Goal: Task Accomplishment & Management: Complete application form

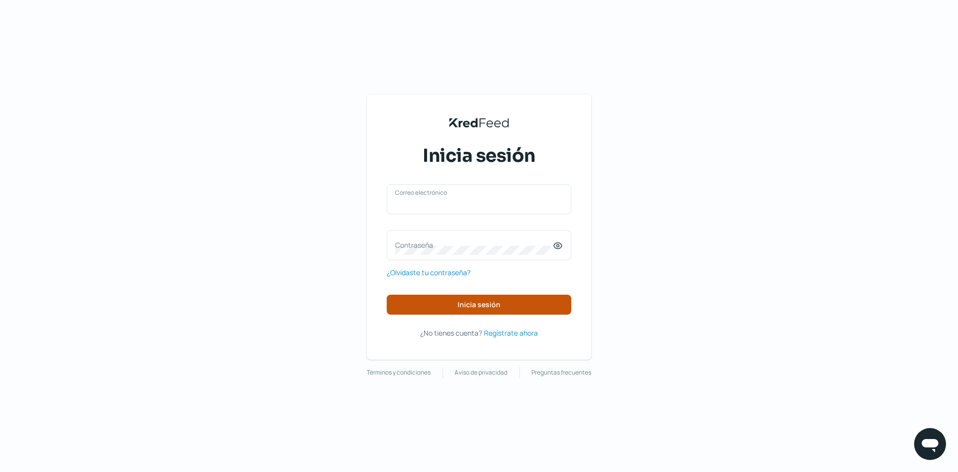
type input "[EMAIL_ADDRESS][DOMAIN_NAME]"
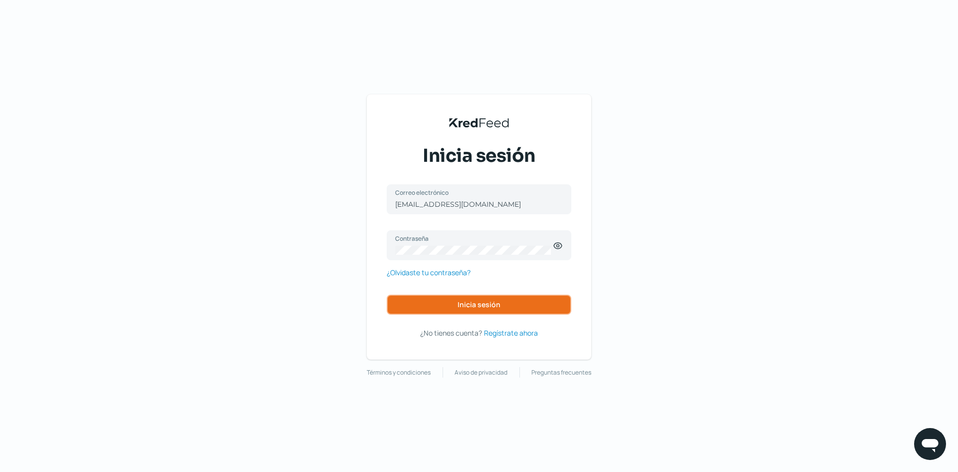
click at [489, 305] on span "Inicia sesión" at bounding box center [479, 304] width 43 height 7
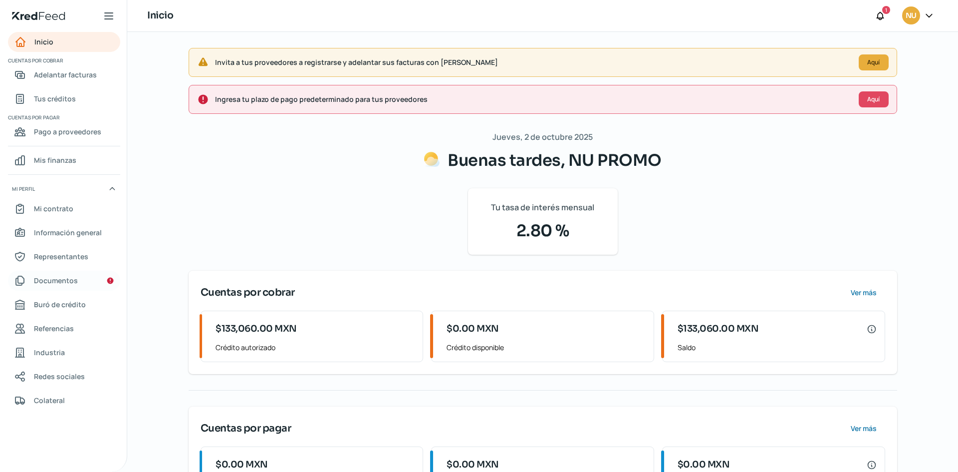
click at [73, 278] on span "Documentos" at bounding box center [56, 280] width 44 height 12
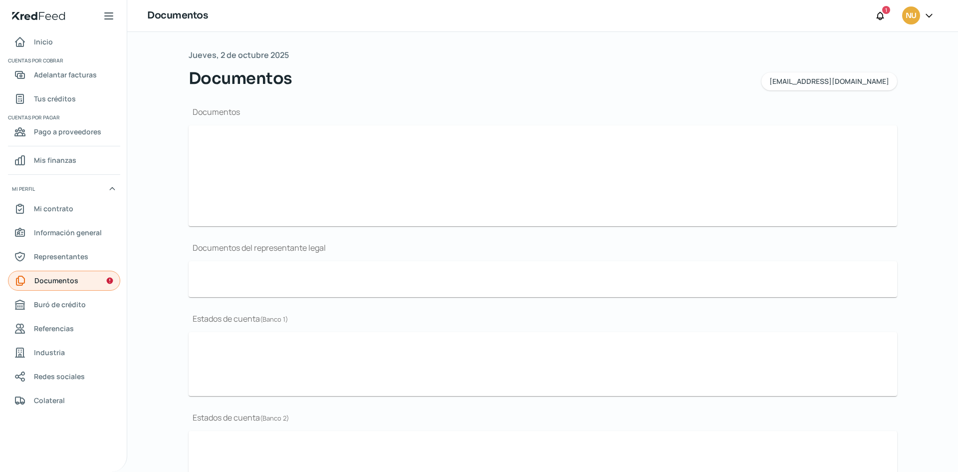
type input "[PERSON_NAME] fiscal Comercializadora Nu Promo mayo 2024.pdf"
type input "Presentación Comercial 2024.pdf"
type input "Nu Promo-02.jpg"
type input "Poder del representante legal..pdf"
type input "08 AGOSTO 2024.PDF"
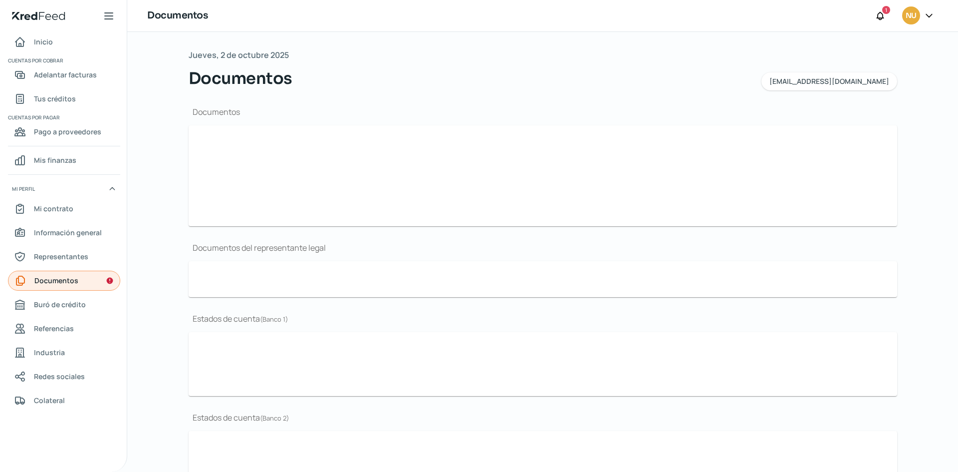
type input "09 SEPTIEMBRE 2024.PDF"
type input "10 OCTUBRE 2024.PDF"
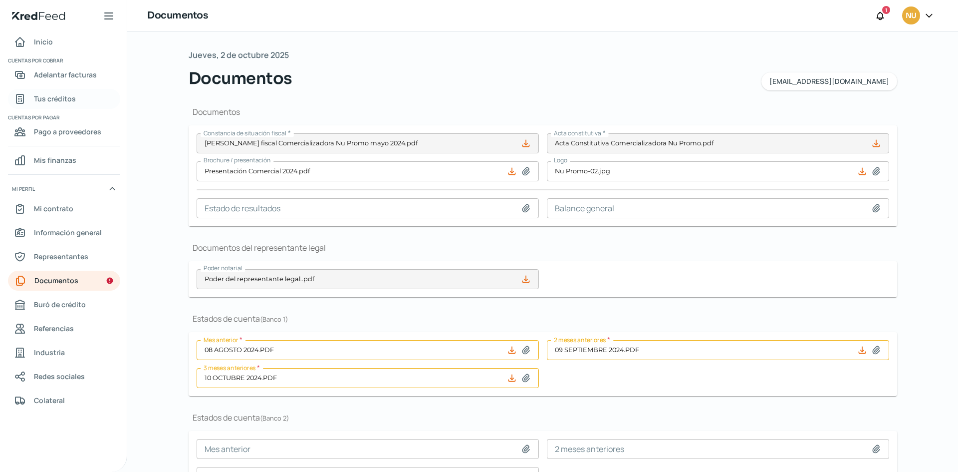
click at [72, 99] on span "Tus créditos" at bounding box center [55, 98] width 42 height 12
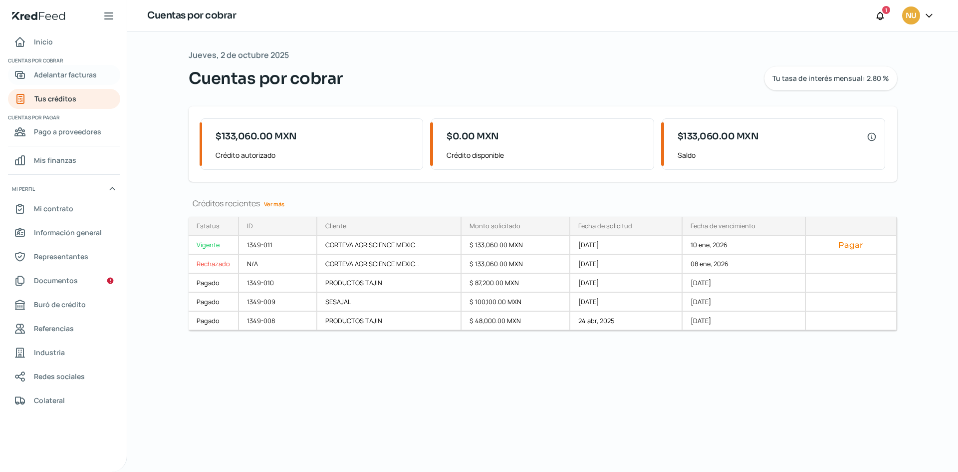
click at [80, 73] on span "Adelantar facturas" at bounding box center [65, 74] width 63 height 12
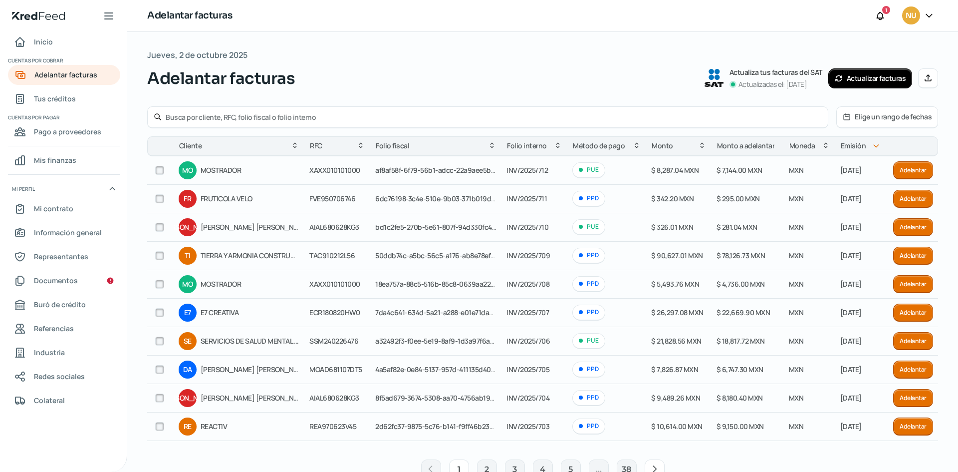
scroll to position [0, 0]
click at [927, 80] on icon at bounding box center [928, 77] width 6 height 6
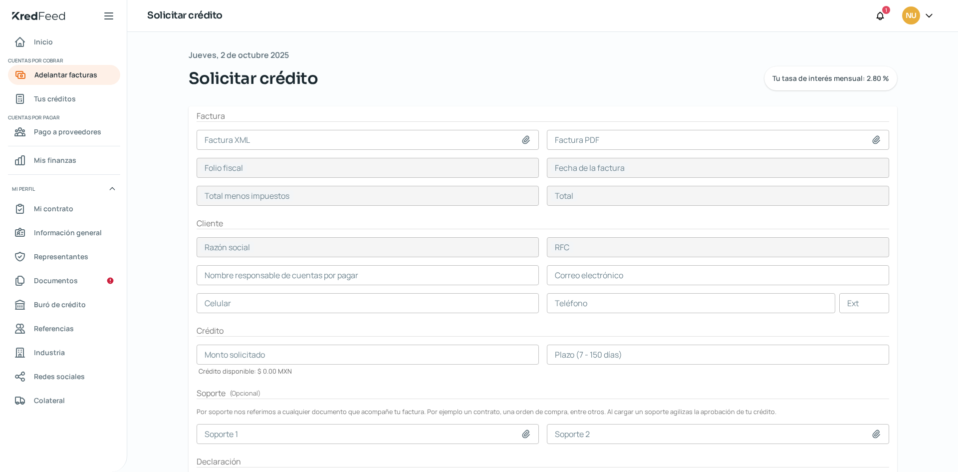
click at [507, 149] on input at bounding box center [368, 140] width 342 height 20
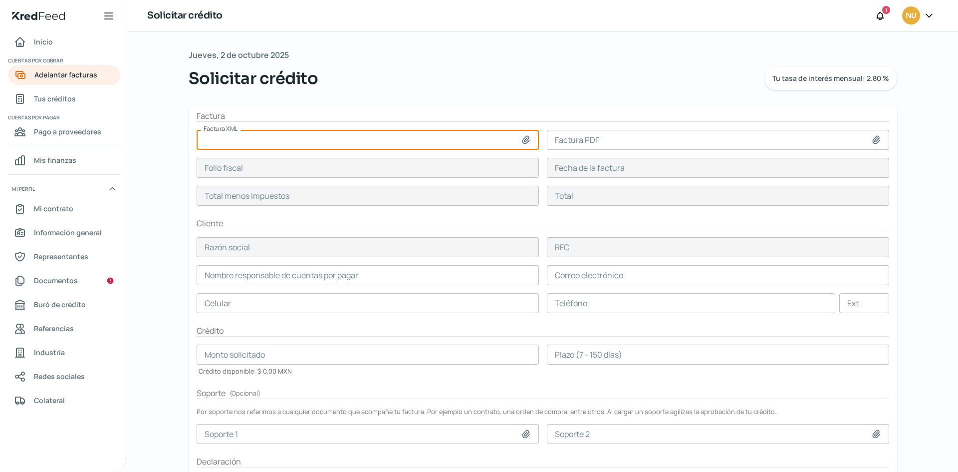
type input "C:\fakepath\INV-INV202500715-MX-Invoice-4.0.xml"
type input "INV-INV202500715-MX-Invoice-4.0.xml"
type input "FF12B686-9EF0-5120-9913-C6E0923C8719"
type input "[DATE]"
type input "148950"
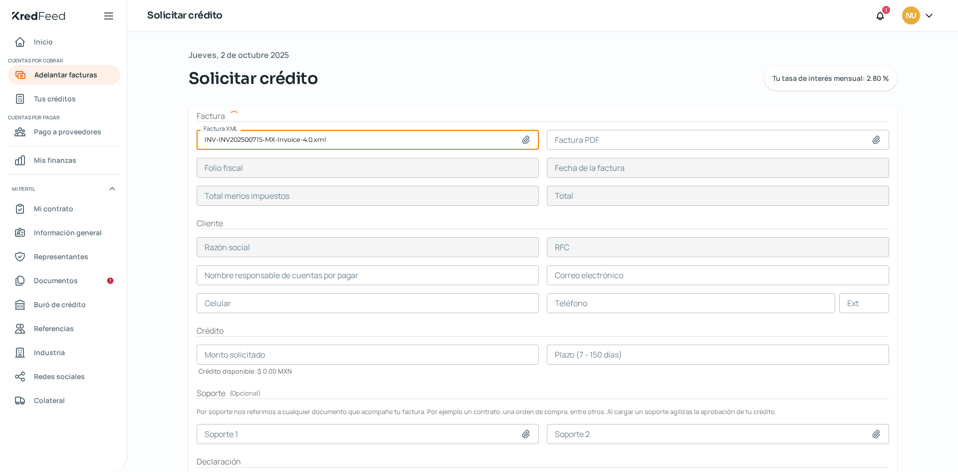
type input "172782"
type input "CORTEVA MX"
type input "DAM980101SR0"
type input "148950"
click at [616, 140] on input at bounding box center [718, 140] width 342 height 20
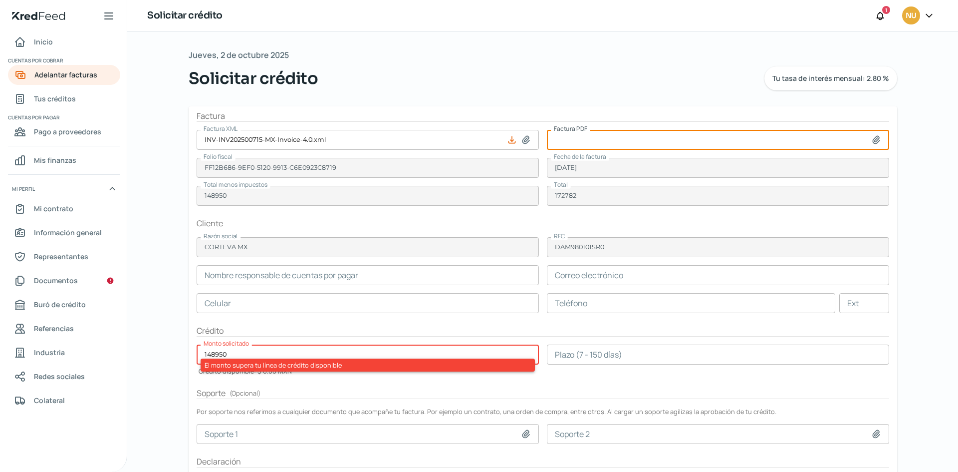
type input "C:\fakepath\INV-INV202500715-MX-Invoice-4.0.pdf"
type input "INV-INV202500715-MX-Invoice-4.0.pdf"
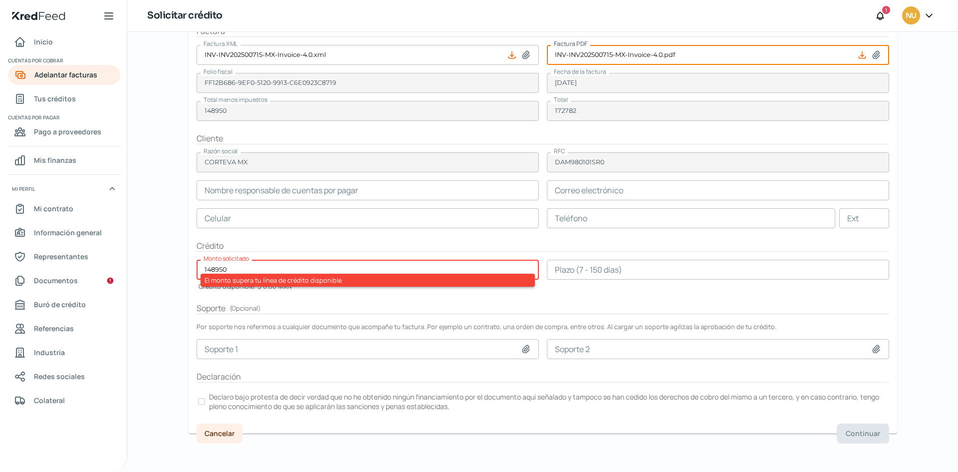
scroll to position [86, 0]
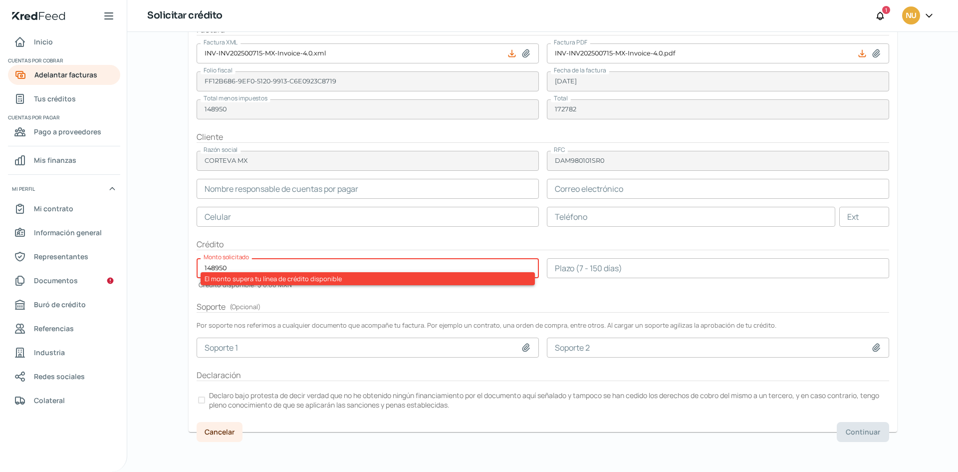
click at [315, 301] on h2 "Soporte ( Opcional )" at bounding box center [543, 306] width 693 height 11
drag, startPoint x: 182, startPoint y: 286, endPoint x: 253, endPoint y: 263, distance: 74.5
click at [253, 263] on div "Jueves, 2 de octubre 2025 Solicitar crédito Tu tasa de interés mensual: 2.80 % …" at bounding box center [543, 209] width 748 height 526
click at [253, 263] on input "148950" at bounding box center [368, 268] width 342 height 20
type input "1"
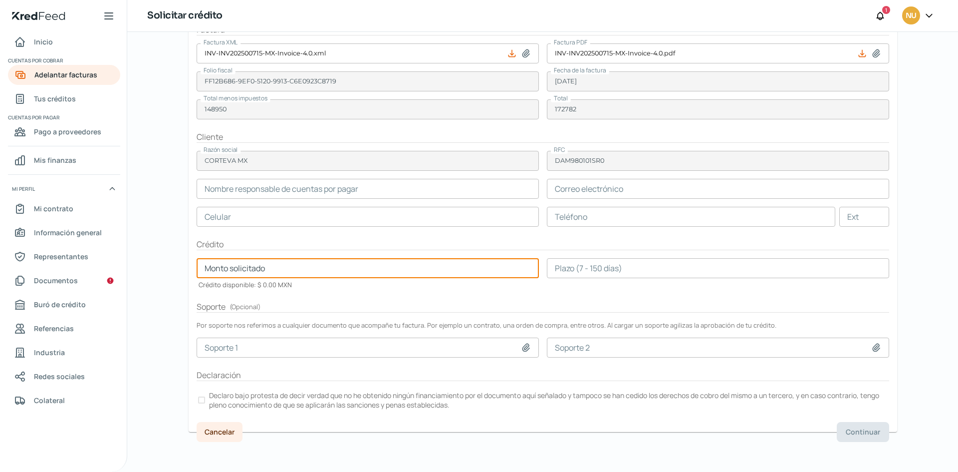
click at [312, 233] on form "Factura Factura XML INV-INV202500715-MX-Invoice-4.0.xml Factura PDF INV-INV2025…" at bounding box center [543, 226] width 709 height 412
click at [308, 266] on input "text" at bounding box center [368, 268] width 342 height 20
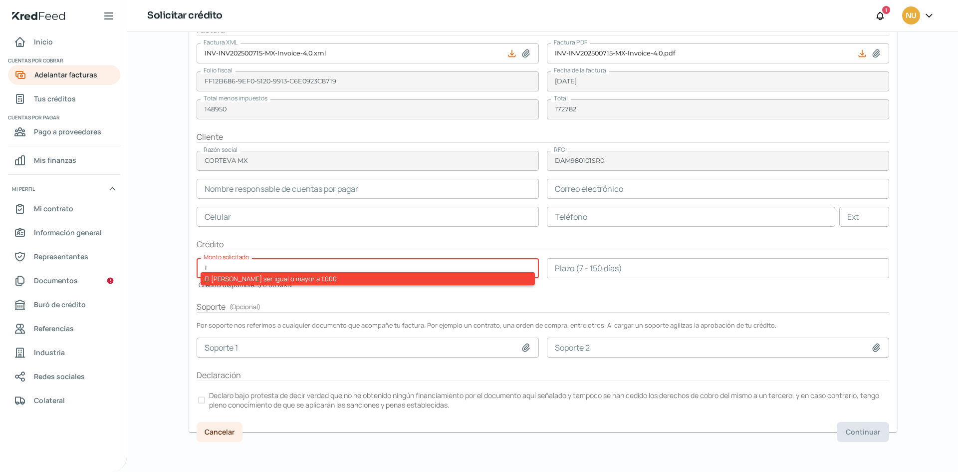
type input "1"
click at [305, 297] on form "Factura Factura XML INV-INV202500715-MX-Invoice-4.0.xml Factura PDF INV-INV2025…" at bounding box center [543, 226] width 709 height 412
drag, startPoint x: 322, startPoint y: 263, endPoint x: 177, endPoint y: 251, distance: 145.7
click at [177, 251] on div "Jueves, 2 de octubre 2025 Solicitar crédito Tu tasa de interés mensual: 2.80 % …" at bounding box center [543, 209] width 748 height 526
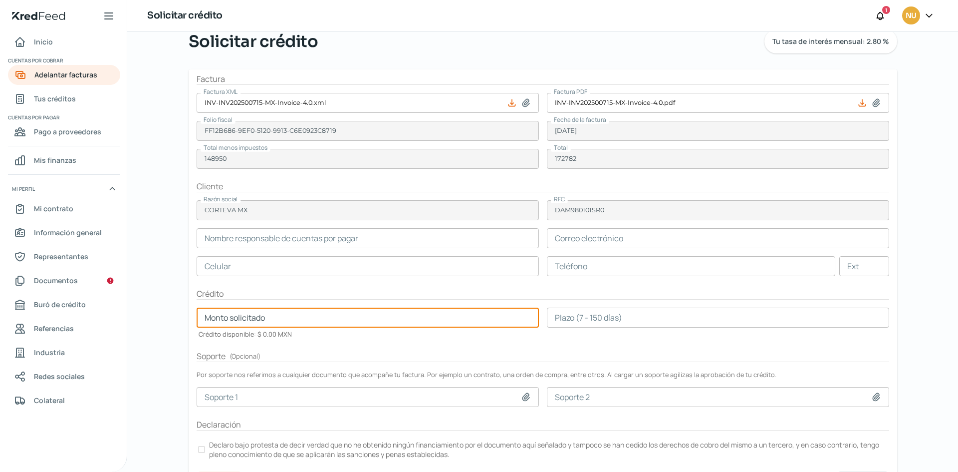
scroll to position [0, 0]
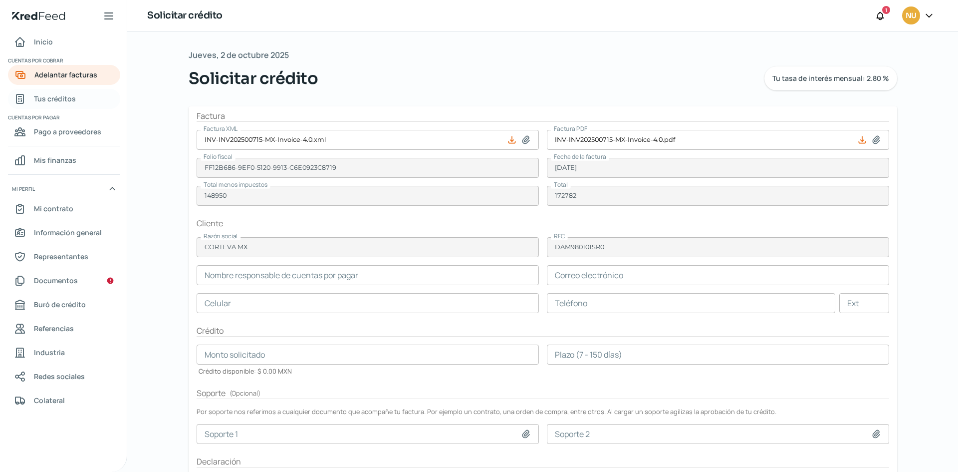
click at [88, 96] on link "Tus créditos" at bounding box center [64, 99] width 112 height 20
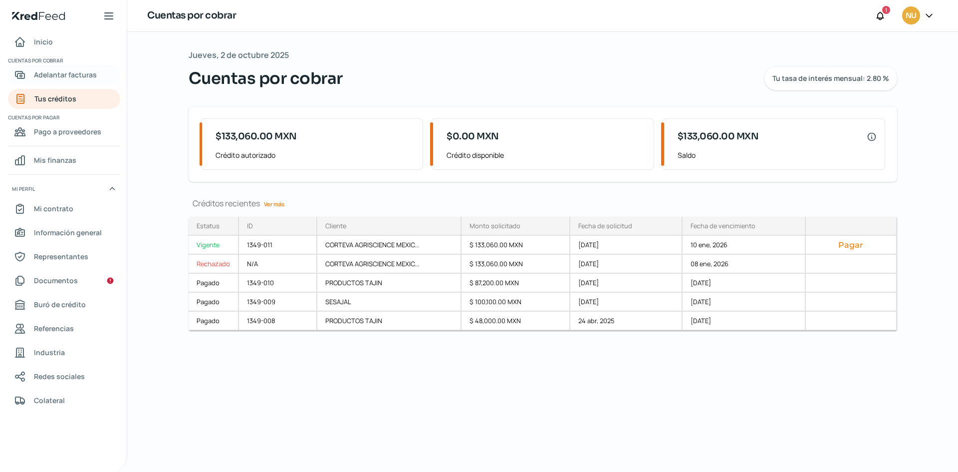
click at [67, 78] on span "Adelantar facturas" at bounding box center [65, 74] width 63 height 12
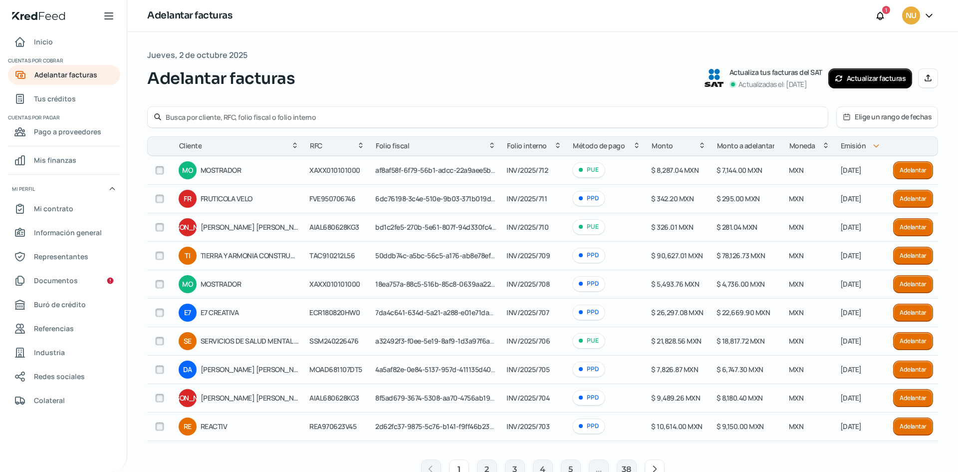
click at [929, 77] on button "Manual" at bounding box center [928, 78] width 20 height 20
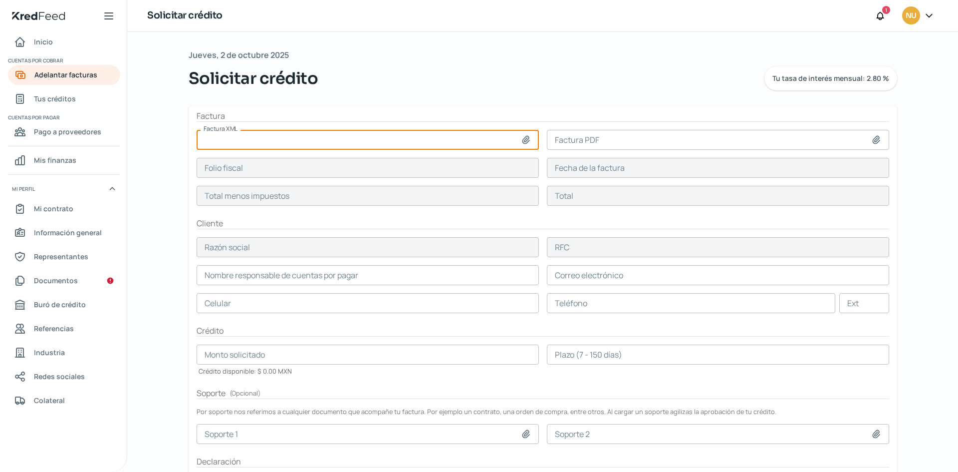
click at [505, 143] on input at bounding box center [368, 140] width 342 height 20
type input "C:\fakepath\INV-INV202500715-MX-Invoice-4.0.xml"
type input "INV-INV202500715-MX-Invoice-4.0.xml"
type input "FF12B686-9EF0-5120-9913-C6E0923C8719"
type input "[DATE]"
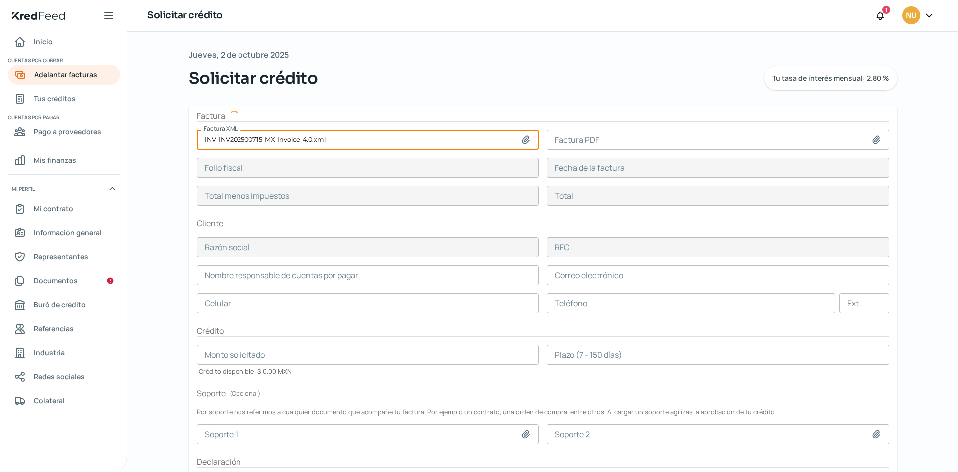
type input "148950"
type input "172782"
type input "CORTEVA MX"
type input "DAM980101SR0"
type input "148950"
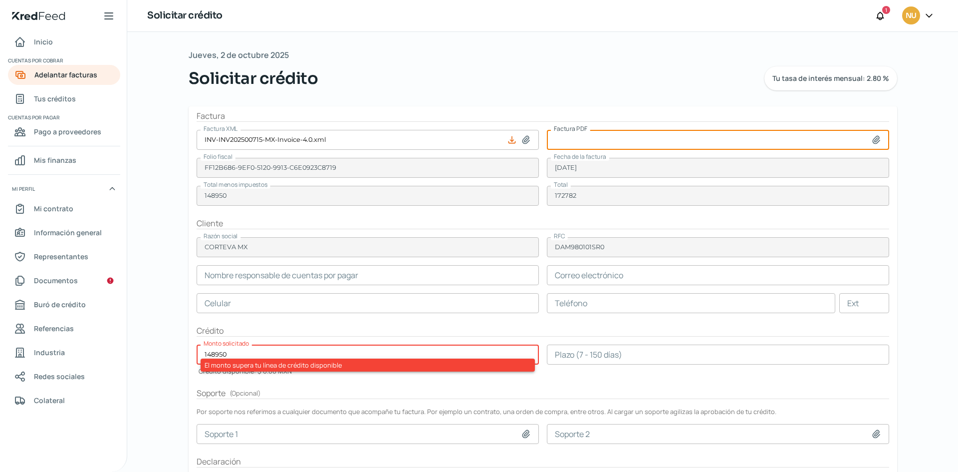
click at [617, 143] on input at bounding box center [718, 140] width 342 height 20
type input "C:\fakepath\INV-INV202500715-MX-Invoice-4.0.pdf"
type input "INV-INV202500715-MX-Invoice-4.0.pdf"
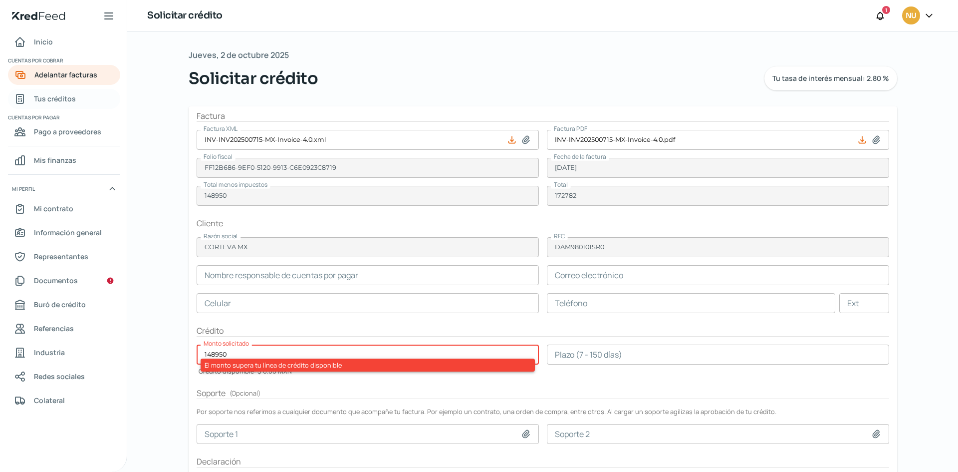
click at [72, 104] on span "Tus créditos" at bounding box center [55, 98] width 42 height 12
